Goal: Transaction & Acquisition: Download file/media

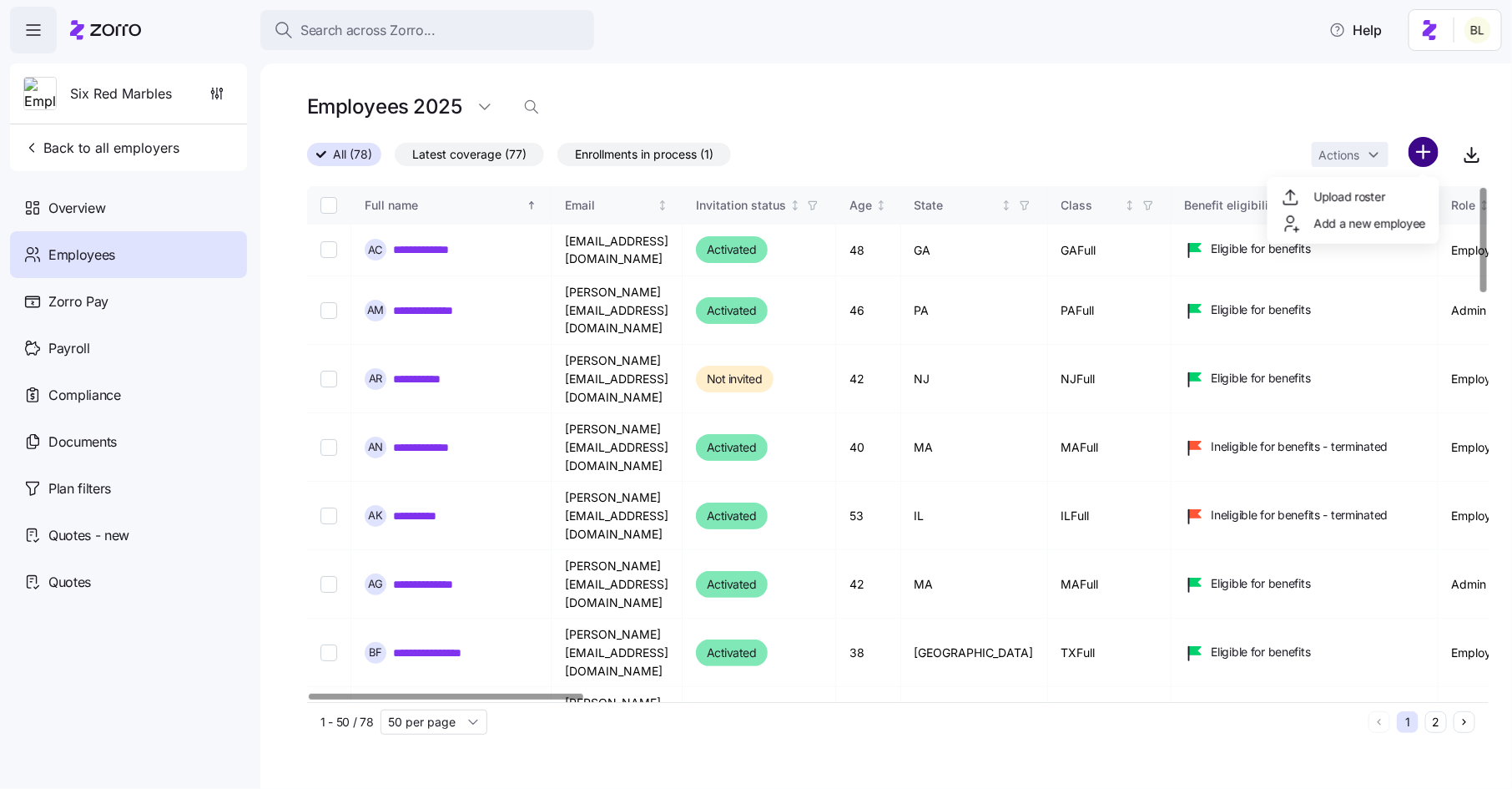
click at [1426, 154] on html "**********" at bounding box center [756, 389] width 1512 height 779
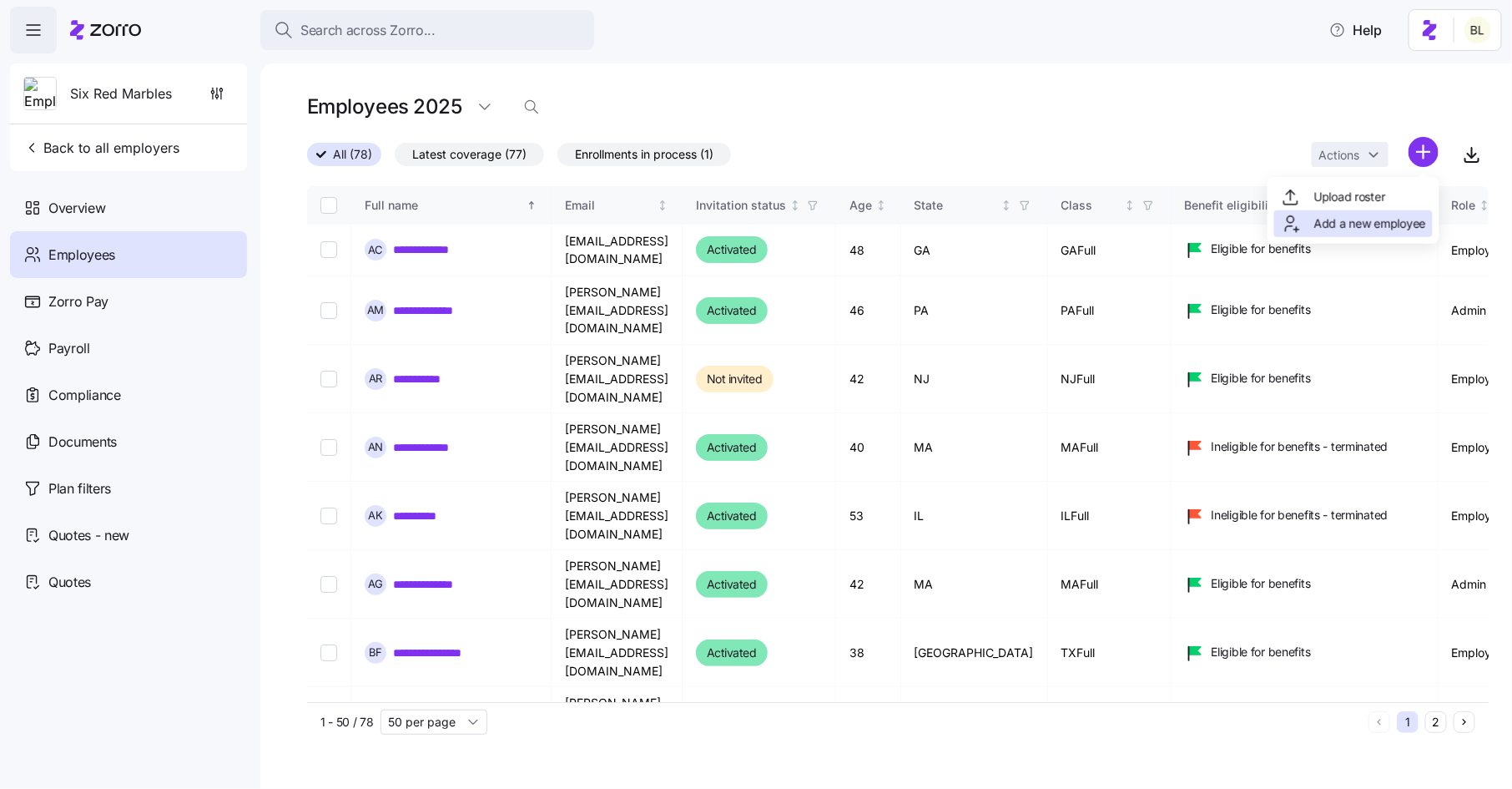
click at [1381, 219] on span "Add a new employee" at bounding box center [1370, 224] width 111 height 17
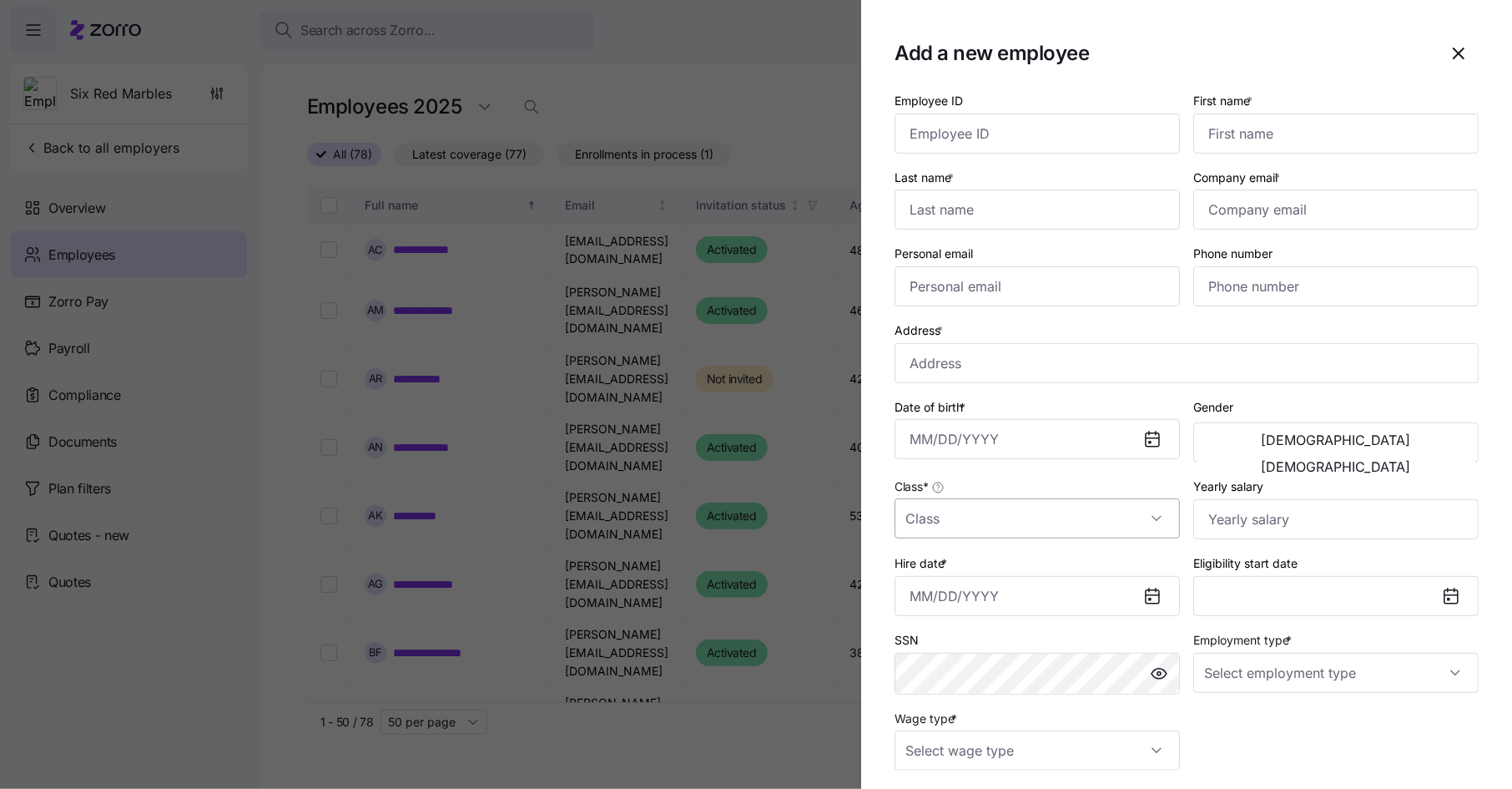
click at [1100, 503] on input "Class *" at bounding box center [1036, 517] width 285 height 40
click at [1464, 61] on icon "button" at bounding box center [1458, 54] width 20 height 20
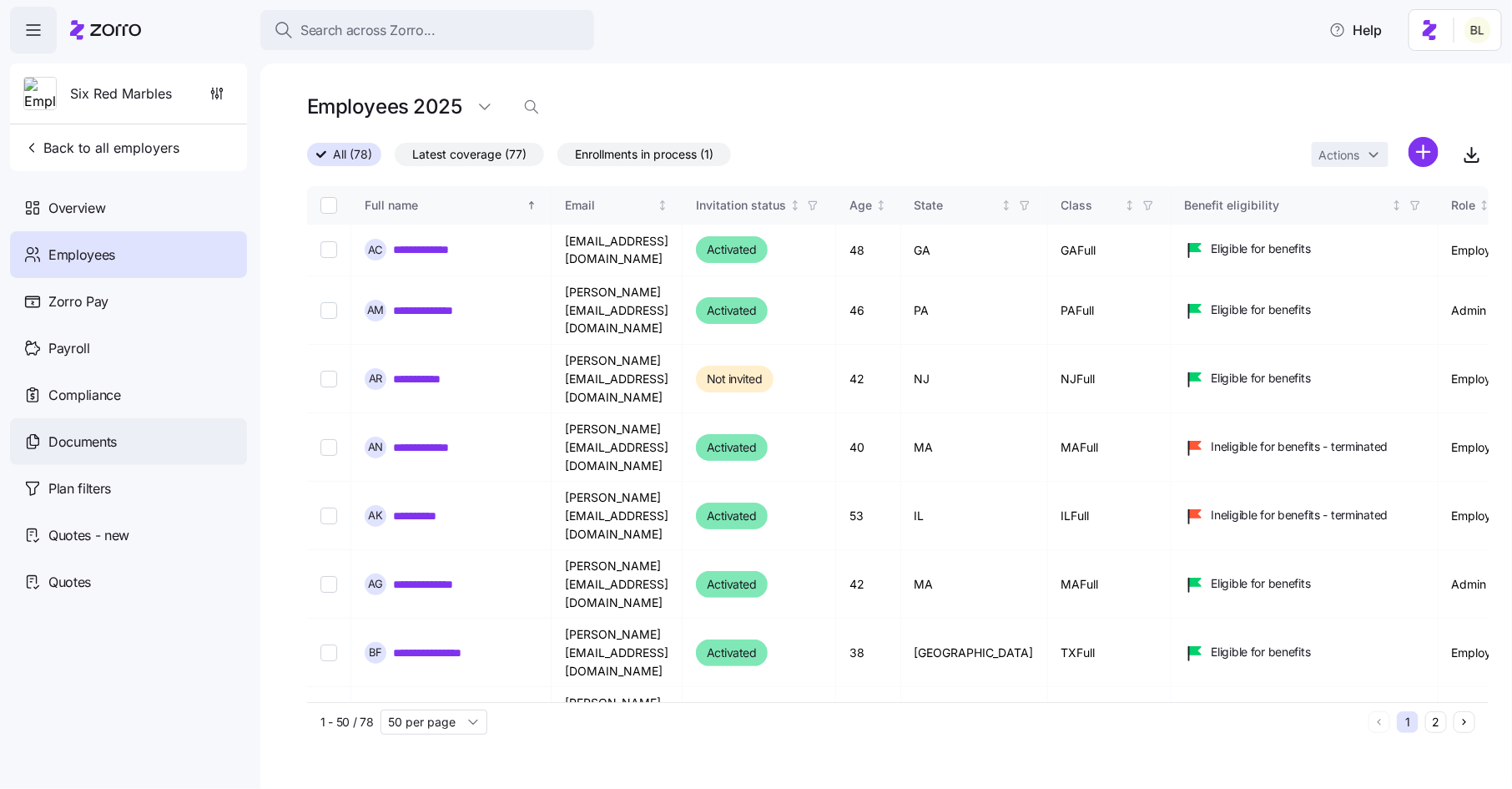
click at [88, 432] on span "Documents" at bounding box center [83, 442] width 68 height 21
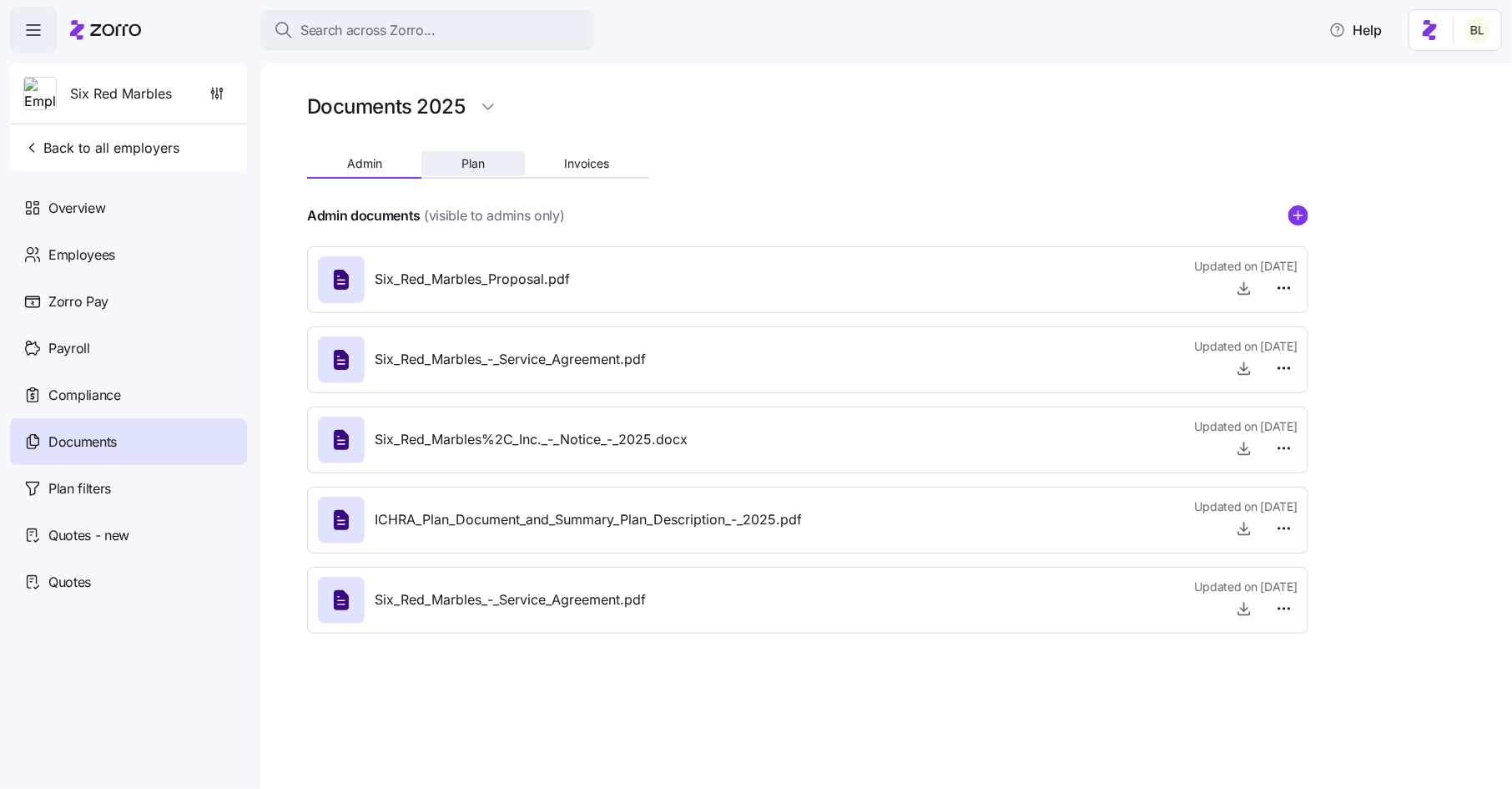
click at [488, 164] on button "Plan" at bounding box center [472, 163] width 103 height 25
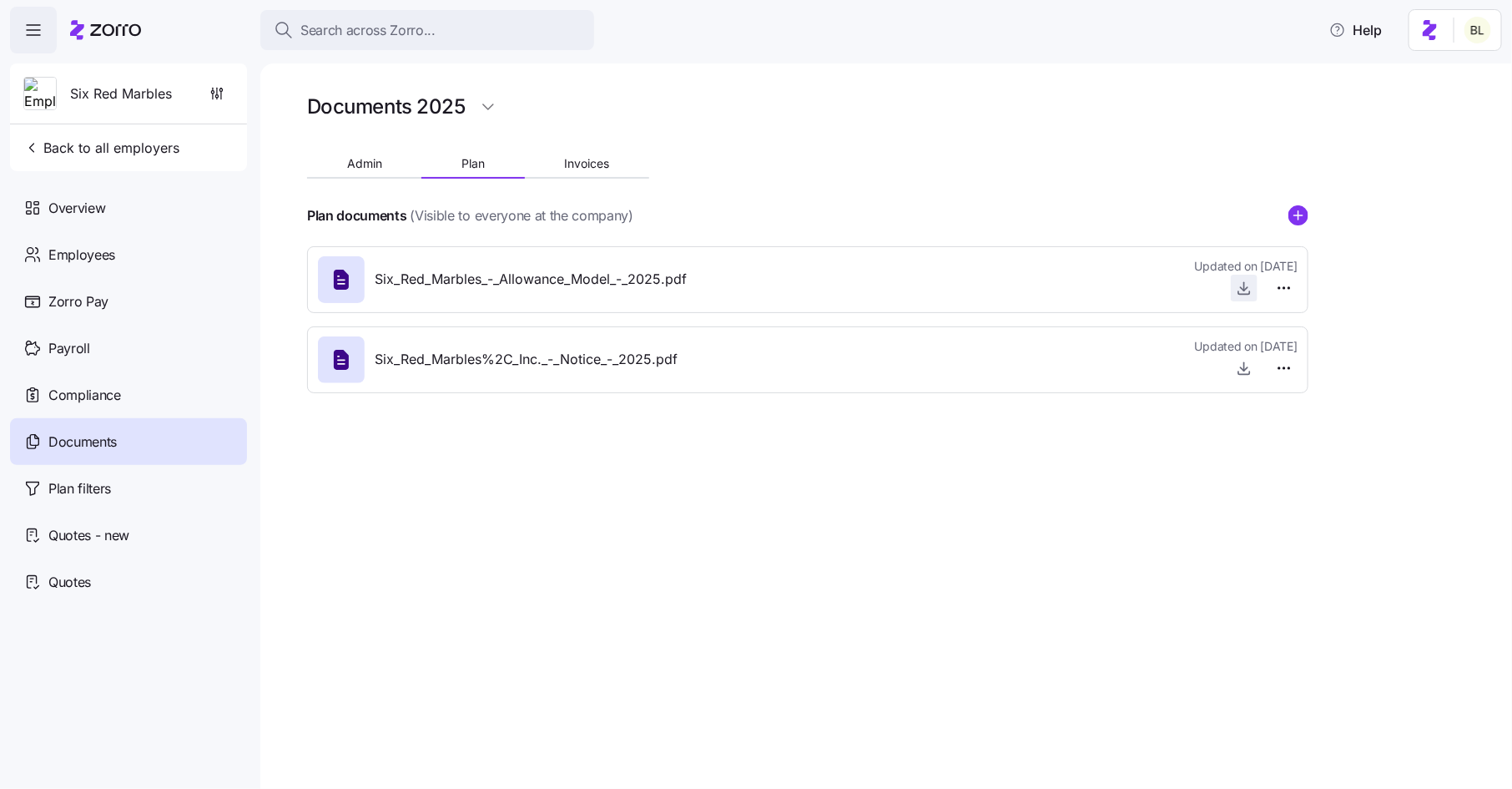
click at [1241, 282] on icon "button" at bounding box center [1244, 289] width 17 height 17
